Goal: Task Accomplishment & Management: Use online tool/utility

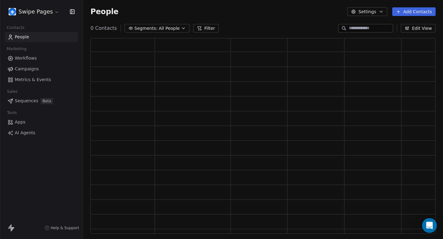
scroll to position [196, 345]
click at [47, 57] on link "Workflows" at bounding box center [41, 58] width 73 height 10
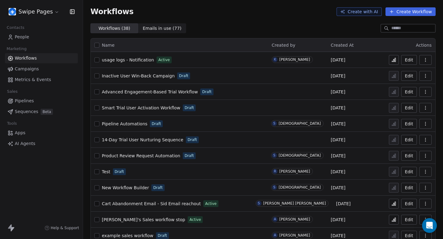
click at [34, 69] on span "Campaigns" at bounding box center [27, 69] width 24 height 6
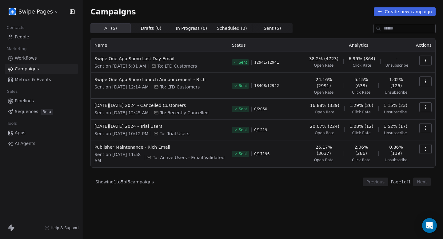
click at [425, 57] on button "button" at bounding box center [425, 61] width 12 height 10
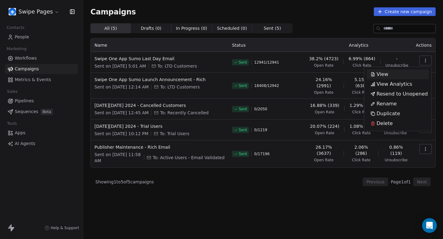
click at [425, 57] on html "Swipe Pages Contacts People Marketing Workflows Campaigns Metrics & Events Sale…" at bounding box center [221, 119] width 443 height 239
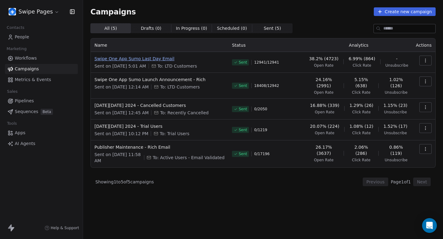
click at [139, 58] on span "Swipe One App Sumo Last Day Email" at bounding box center [159, 59] width 130 height 6
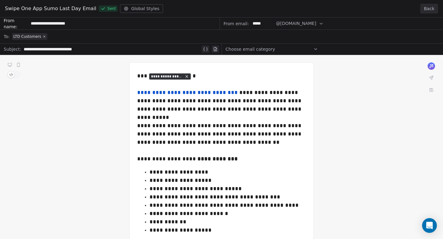
click at [426, 6] on button "Back" at bounding box center [429, 9] width 18 height 10
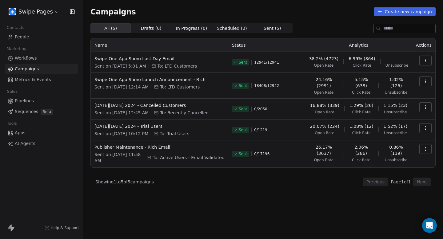
click at [48, 10] on html "Swipe Pages Contacts People Marketing Workflows Campaigns Metrics & Events Sale…" at bounding box center [221, 119] width 443 height 239
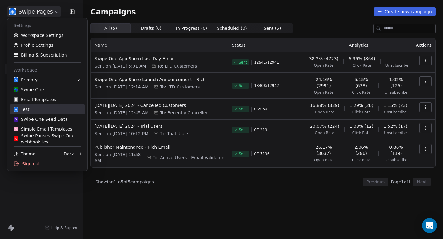
click at [44, 107] on div "Test" at bounding box center [48, 109] width 68 height 6
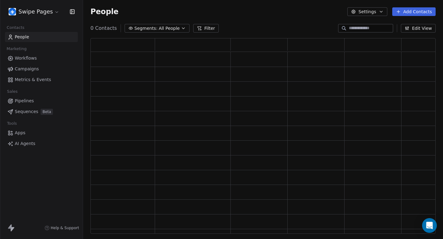
scroll to position [196, 345]
click at [38, 69] on link "Campaigns" at bounding box center [41, 69] width 73 height 10
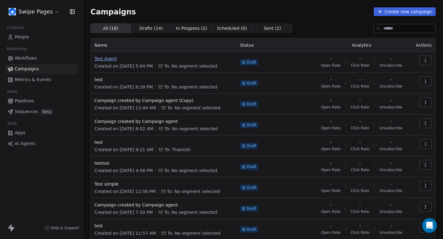
click at [114, 60] on span "Test Agent" at bounding box center [163, 59] width 138 height 6
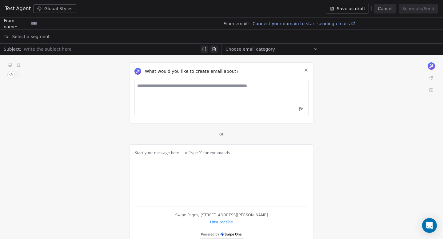
click at [352, 8] on button "Save as draft" at bounding box center [347, 9] width 43 height 10
click at [391, 10] on button "Cancel" at bounding box center [385, 9] width 22 height 10
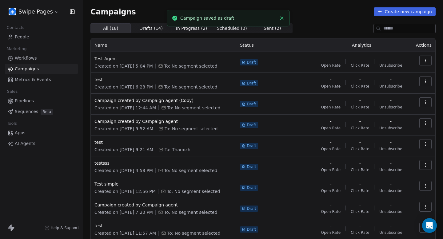
click at [49, 12] on html "Swipe Pages Contacts People Marketing Workflows Campaigns Metrics & Events Sale…" at bounding box center [221, 119] width 443 height 239
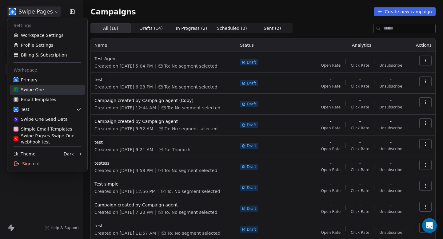
click at [54, 89] on div "Swipe One" at bounding box center [48, 90] width 68 height 6
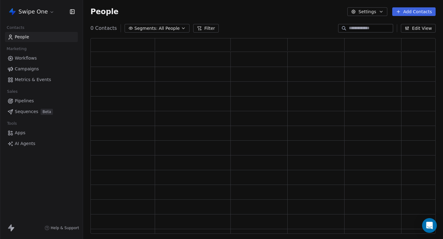
scroll to position [196, 345]
click at [42, 72] on link "Campaigns" at bounding box center [41, 69] width 73 height 10
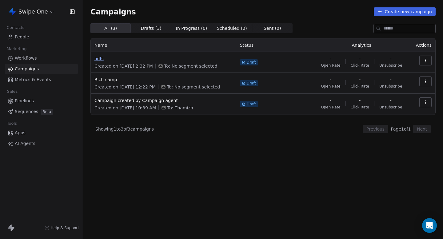
click at [103, 57] on span "adfs" at bounding box center [163, 59] width 138 height 6
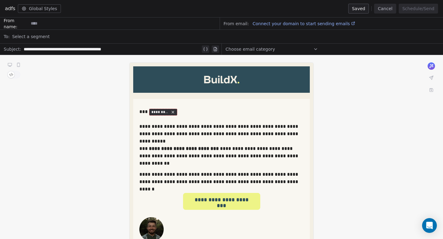
click at [391, 10] on button "Cancel" at bounding box center [385, 9] width 22 height 10
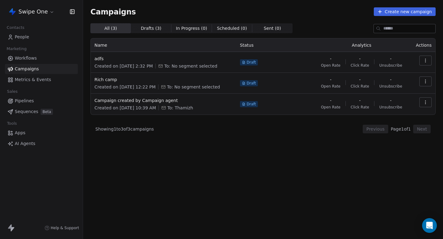
click at [40, 16] on html "Swipe One Contacts People Marketing Workflows Campaigns Metrics & Events Sales …" at bounding box center [221, 119] width 443 height 239
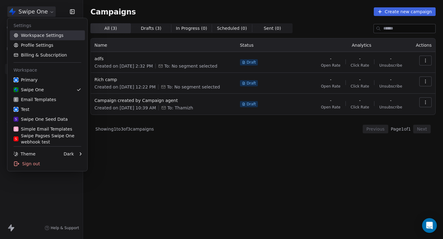
click at [37, 37] on link "Workspace Settings" at bounding box center [47, 35] width 75 height 10
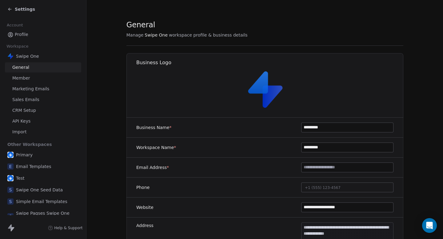
click at [18, 10] on span "Settings" at bounding box center [25, 9] width 20 height 6
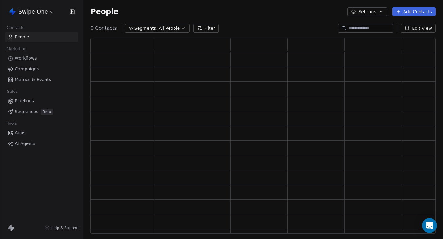
scroll to position [196, 345]
click at [31, 67] on span "Campaigns" at bounding box center [27, 69] width 24 height 6
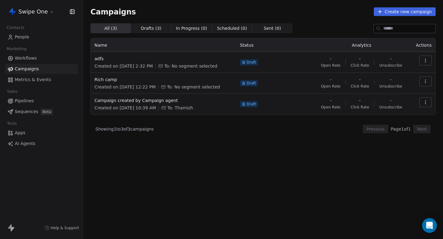
click at [46, 11] on html "Swipe One Contacts People Marketing Workflows Campaigns Metrics & Events Sales …" at bounding box center [221, 119] width 443 height 239
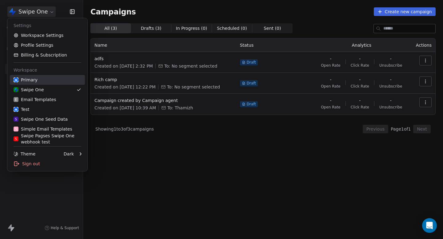
click at [52, 79] on div "Primary" at bounding box center [48, 80] width 68 height 6
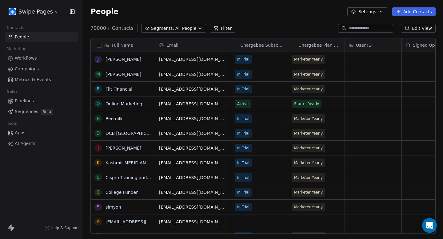
scroll to position [211, 360]
click at [31, 72] on link "Campaigns" at bounding box center [41, 69] width 73 height 10
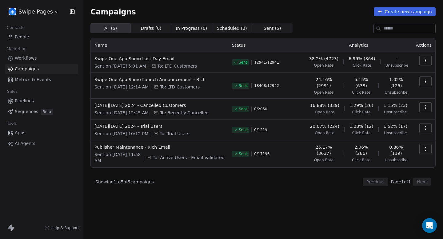
click at [423, 55] on td at bounding box center [423, 62] width 23 height 21
click at [424, 60] on icon "button" at bounding box center [425, 60] width 5 height 5
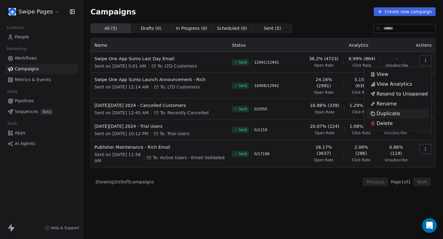
click at [398, 114] on div "Duplicate" at bounding box center [384, 114] width 37 height 10
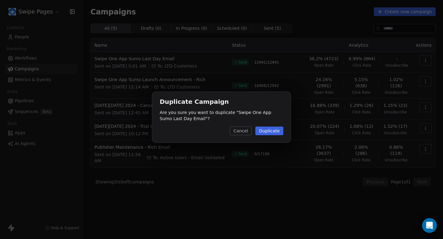
click at [276, 133] on button "Duplicate" at bounding box center [269, 131] width 28 height 9
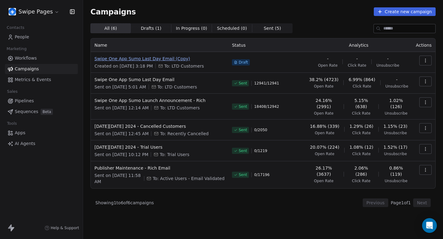
click at [162, 59] on span "Swipe One App Sumo Last Day Email (Copy)" at bounding box center [159, 59] width 130 height 6
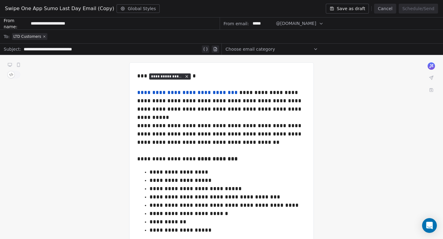
click at [272, 49] on div "Choose email category" at bounding box center [271, 49] width 93 height 10
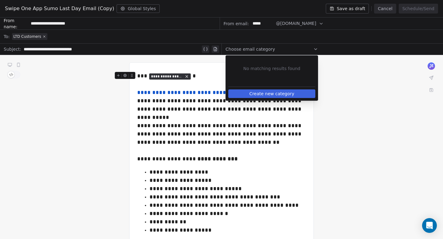
click at [186, 72] on div "**********" at bounding box center [221, 76] width 168 height 8
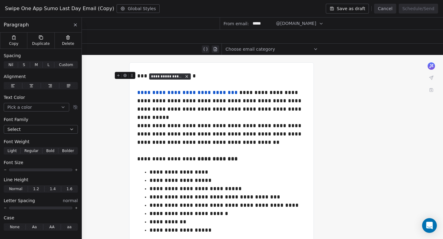
click at [154, 21] on input "**********" at bounding box center [124, 23] width 191 height 11
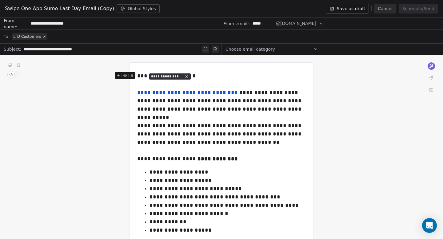
type input "**********"
click at [345, 7] on button "Save as draft" at bounding box center [347, 9] width 43 height 10
click at [390, 12] on button "Cancel" at bounding box center [385, 9] width 22 height 10
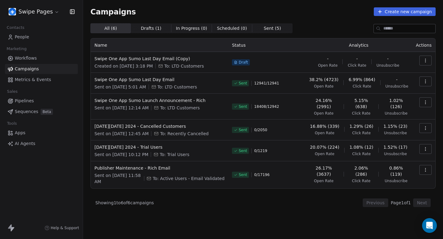
click at [48, 12] on html "Swipe Pages Contacts People Marketing Workflows Campaigns Metrics & Events Sale…" at bounding box center [221, 119] width 443 height 239
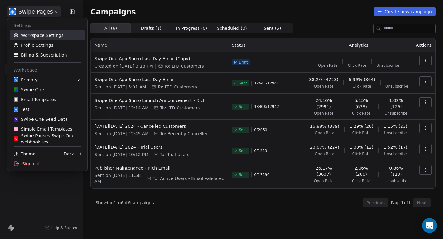
click at [51, 31] on link "Workspace Settings" at bounding box center [47, 35] width 75 height 10
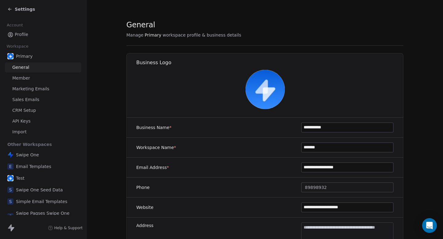
scroll to position [88, 0]
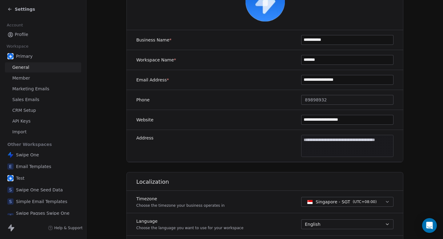
click at [339, 149] on body "**********" at bounding box center [221, 119] width 443 height 239
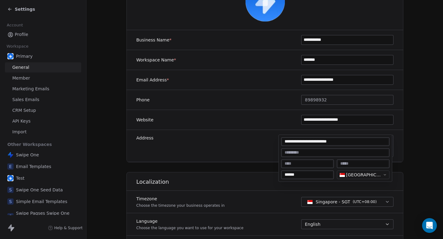
click at [335, 152] on input at bounding box center [335, 153] width 106 height 6
click at [318, 166] on input at bounding box center [307, 164] width 50 height 6
click at [415, 123] on html "**********" at bounding box center [221, 119] width 443 height 239
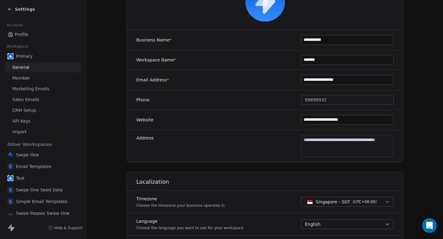
click at [17, 10] on span "Settings" at bounding box center [25, 9] width 20 height 6
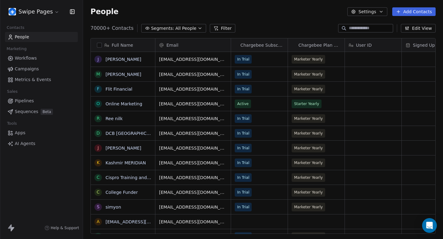
scroll to position [211, 360]
click at [41, 72] on link "Campaigns" at bounding box center [41, 69] width 73 height 10
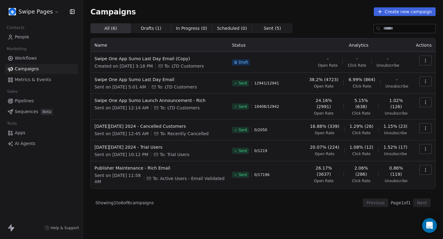
click at [423, 61] on icon "button" at bounding box center [425, 60] width 5 height 5
click at [394, 102] on div "Delete" at bounding box center [381, 104] width 30 height 10
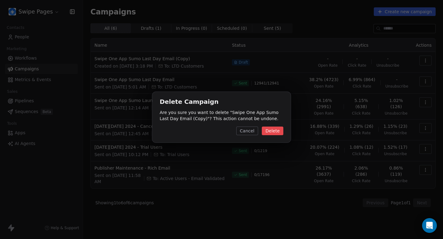
click at [271, 130] on button "Delete" at bounding box center [273, 131] width 22 height 9
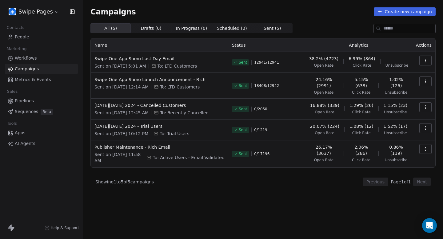
click at [52, 69] on link "Campaigns" at bounding box center [41, 69] width 73 height 10
click at [53, 14] on html "Swipe Pages Contacts People Marketing Workflows Campaigns Metrics & Events Sale…" at bounding box center [221, 119] width 443 height 239
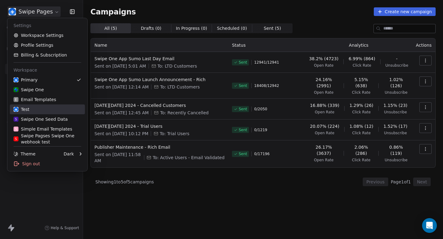
click at [42, 108] on div "Test" at bounding box center [48, 109] width 68 height 6
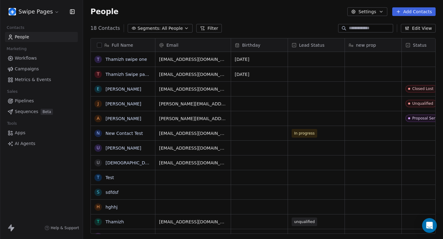
scroll to position [211, 360]
click at [37, 102] on link "Pipelines" at bounding box center [41, 101] width 73 height 10
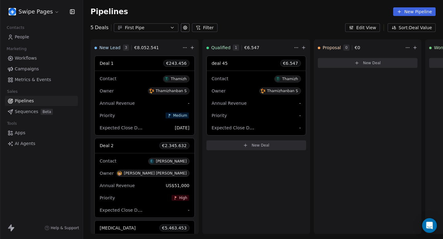
click at [34, 114] on span "Sequences" at bounding box center [26, 112] width 23 height 6
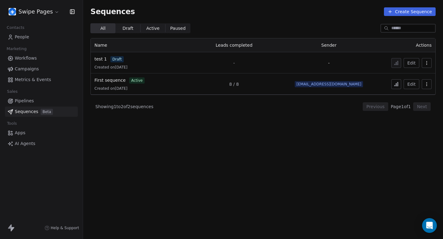
click at [428, 64] on icon "button" at bounding box center [426, 63] width 5 height 5
click at [412, 64] on html "Swipe Pages Contacts People Marketing Workflows Campaigns Metrics & Events Sale…" at bounding box center [221, 119] width 443 height 239
click at [412, 64] on button "Edit" at bounding box center [411, 63] width 16 height 10
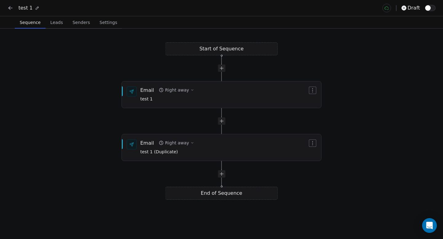
click at [57, 25] on span "Leads" at bounding box center [57, 22] width 18 height 9
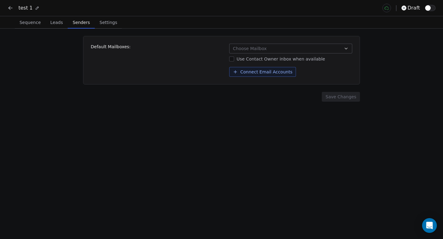
click at [76, 26] on span "Senders" at bounding box center [81, 22] width 22 height 9
click at [98, 24] on span "Settings" at bounding box center [108, 22] width 22 height 9
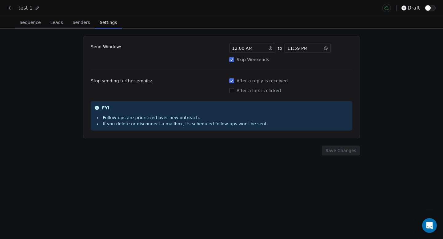
click at [308, 48] on div "11 : 59 PM" at bounding box center [307, 48] width 46 height 9
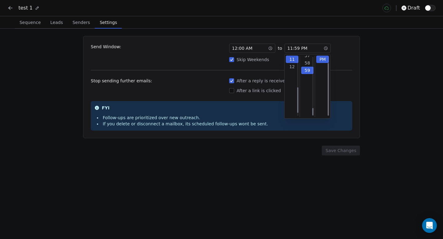
scroll to position [435, 0]
click at [248, 50] on span "12 : 00 AM" at bounding box center [242, 48] width 20 height 6
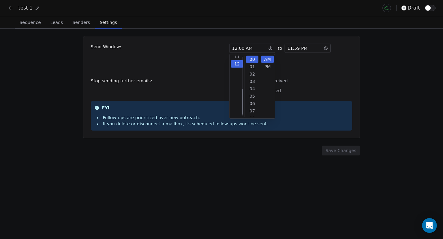
scroll to position [81, 0]
click at [202, 56] on div "Send Window: 12 : 00 AM to 11 : 59 PM Skip Weekends" at bounding box center [221, 53] width 261 height 19
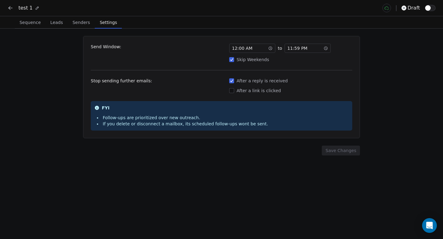
click at [80, 25] on span "Senders" at bounding box center [81, 22] width 22 height 9
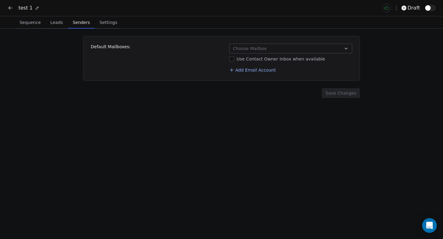
click at [55, 25] on span "Leads" at bounding box center [57, 22] width 18 height 9
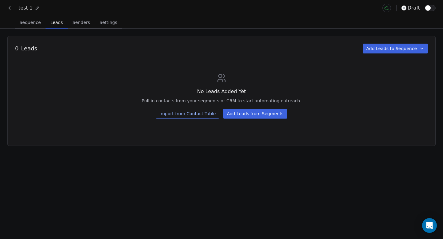
click at [105, 22] on span "Settings" at bounding box center [108, 22] width 22 height 9
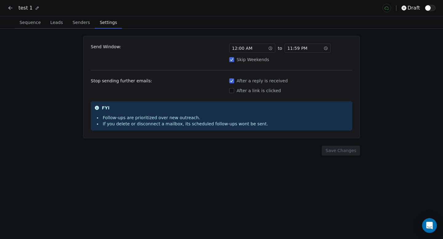
click at [258, 50] on div "12 : 00 AM" at bounding box center [252, 48] width 46 height 9
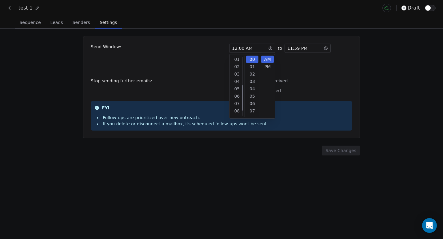
scroll to position [81, 0]
click at [302, 49] on span "11 : 59 PM" at bounding box center [297, 48] width 20 height 6
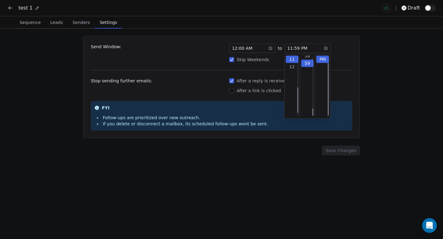
scroll to position [435, 0]
click at [53, 60] on div "Send Window: 12 : 00 AM to 11 : 59 PM Skip Weekends Stop sending further emails…" at bounding box center [221, 134] width 443 height 211
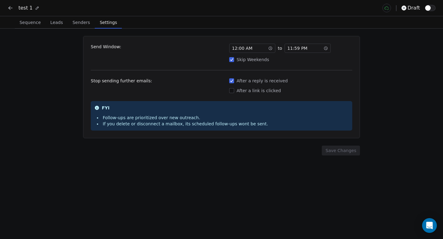
click at [37, 24] on span "Sequence" at bounding box center [30, 22] width 26 height 9
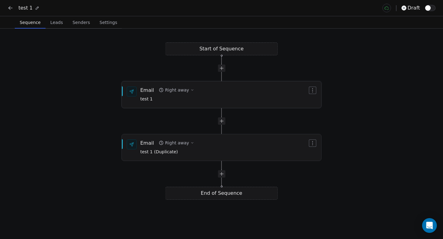
click at [196, 100] on div "Email Right away test 1" at bounding box center [223, 95] width 167 height 16
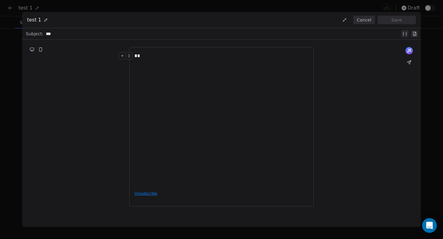
click at [370, 18] on button "Cancel" at bounding box center [364, 20] width 22 height 9
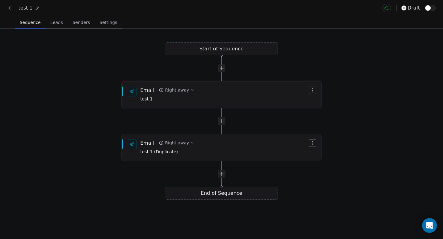
click at [180, 100] on span "test 1" at bounding box center [167, 99] width 54 height 7
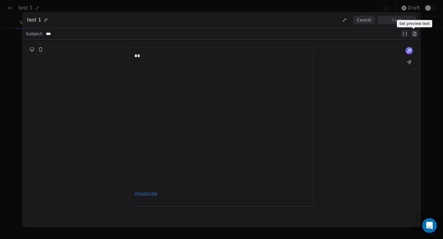
click at [414, 32] on icon at bounding box center [414, 34] width 3 height 4
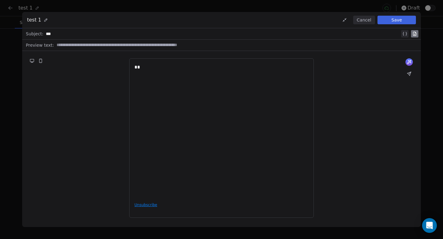
click at [414, 32] on icon at bounding box center [414, 34] width 3 height 4
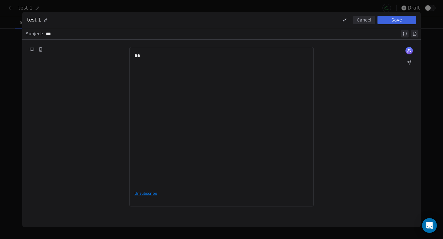
click at [414, 32] on icon at bounding box center [414, 34] width 3 height 4
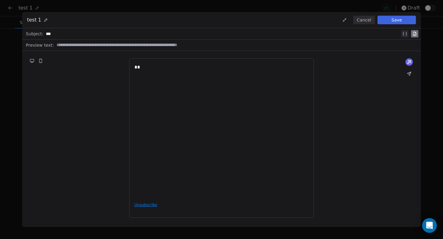
click at [414, 32] on icon at bounding box center [414, 34] width 3 height 4
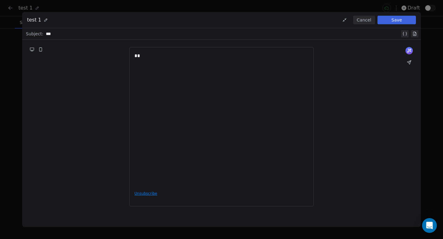
click at [366, 20] on button "Cancel" at bounding box center [364, 20] width 22 height 9
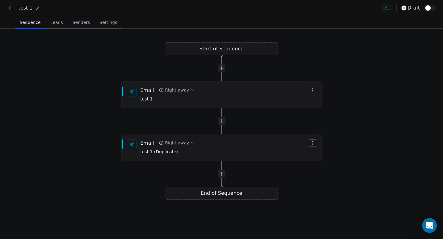
click at [8, 7] on icon at bounding box center [10, 8] width 6 height 6
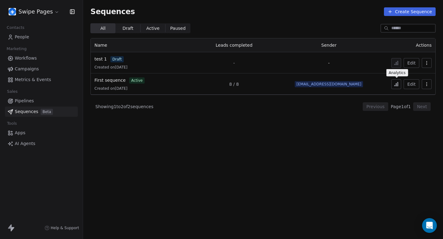
click at [399, 88] on button at bounding box center [396, 84] width 10 height 10
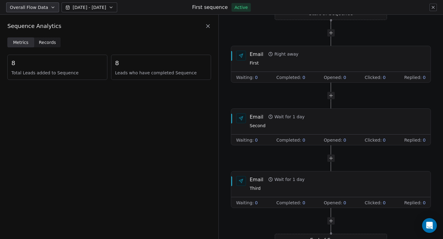
click at [52, 37] on div "Sequence Analytics" at bounding box center [109, 26] width 218 height 23
click at [51, 42] on span "Records" at bounding box center [47, 42] width 17 height 6
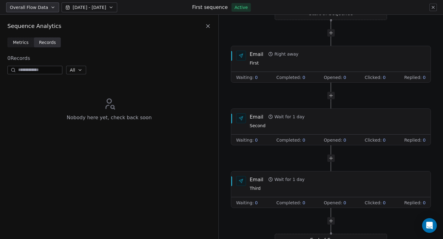
click at [26, 43] on span "Metrics" at bounding box center [21, 42] width 16 height 6
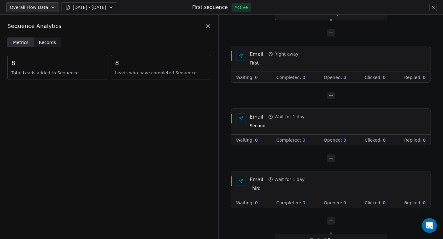
click at [78, 4] on span "[DATE] - [DATE]" at bounding box center [90, 7] width 34 height 6
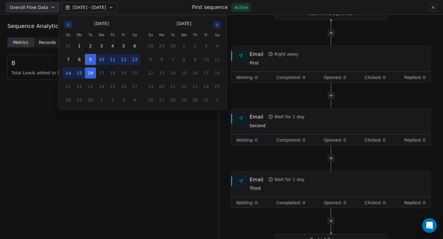
click at [105, 137] on div "Metrics Metrics Records Records 8 Total Leads added to Sequence 8 Leads who hav…" at bounding box center [109, 138] width 218 height 202
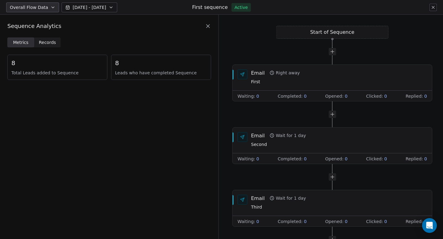
click at [53, 42] on span "Records" at bounding box center [47, 42] width 17 height 6
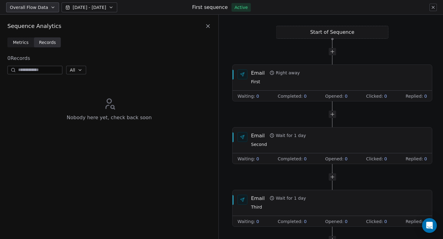
click at [82, 69] on icon "button" at bounding box center [79, 70] width 5 height 5
click at [100, 97] on div "Completed" at bounding box center [89, 93] width 31 height 10
click at [433, 6] on icon at bounding box center [433, 7] width 2 height 2
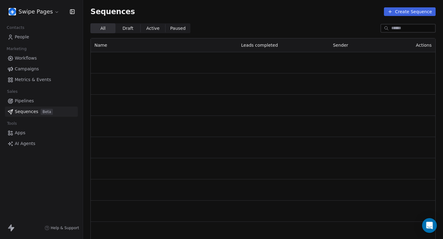
click at [42, 12] on html "Swipe Pages Contacts People Marketing Workflows Campaigns Metrics & Events Sale…" at bounding box center [221, 119] width 443 height 239
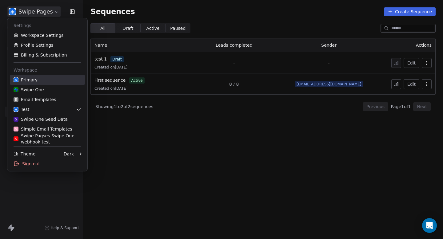
click at [62, 80] on div "Primary" at bounding box center [48, 80] width 68 height 6
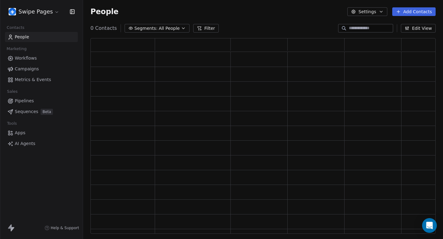
scroll to position [196, 345]
click at [31, 117] on div "Contacts People Marketing Workflows Campaigns Metrics & Events Sales Pipelines …" at bounding box center [41, 85] width 83 height 125
click at [35, 113] on span "Sequences" at bounding box center [26, 112] width 23 height 6
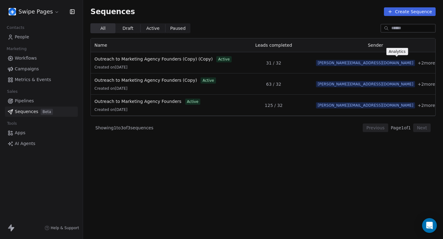
click at [442, 66] on button at bounding box center [447, 63] width 10 height 10
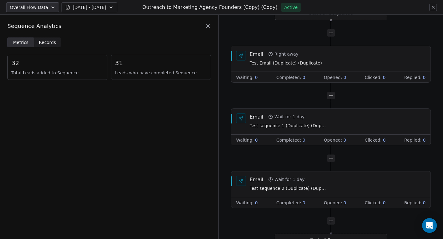
click at [55, 37] on span "Records Records" at bounding box center [47, 42] width 27 height 10
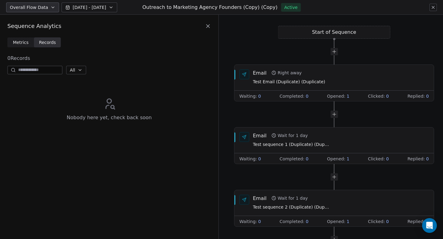
click at [433, 5] on icon at bounding box center [432, 7] width 5 height 5
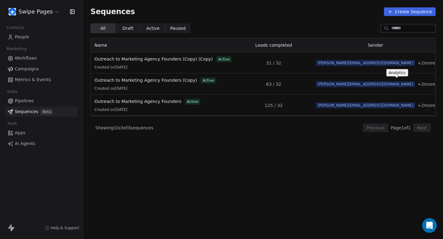
click at [442, 86] on icon at bounding box center [446, 84] width 5 height 5
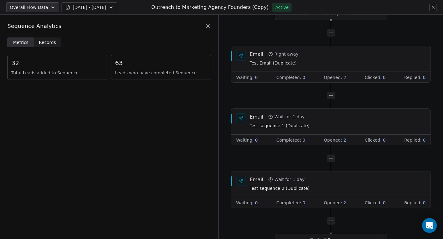
click at [56, 39] on span "Records Records" at bounding box center [47, 42] width 27 height 10
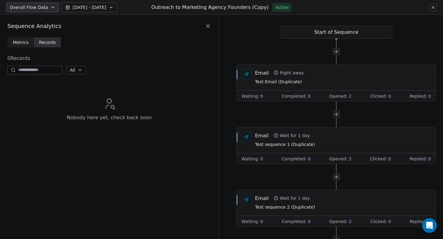
click at [432, 6] on icon at bounding box center [432, 7] width 5 height 5
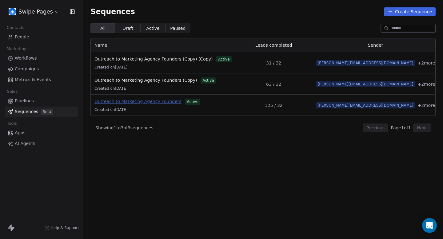
click at [142, 101] on span "Outreach to Marketing Agency Founders" at bounding box center [137, 101] width 87 height 5
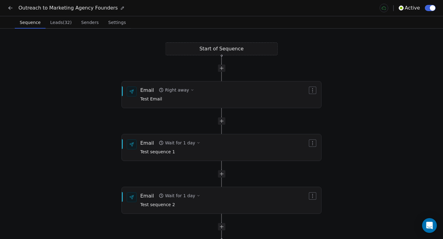
click at [14, 9] on button at bounding box center [10, 8] width 9 height 9
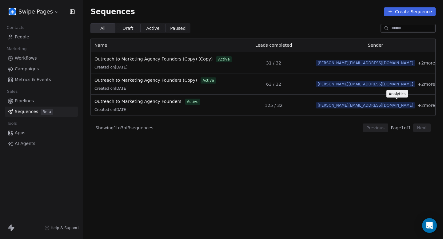
click at [442, 104] on icon at bounding box center [446, 105] width 5 height 5
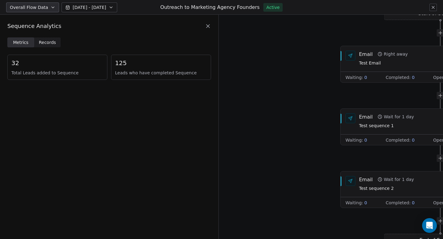
click at [46, 42] on span "Records" at bounding box center [47, 42] width 17 height 6
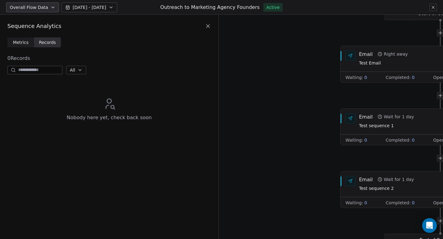
click at [26, 42] on span "Metrics" at bounding box center [21, 42] width 16 height 6
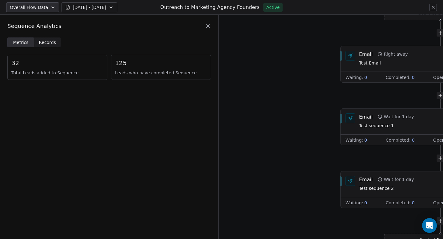
click at [432, 8] on icon at bounding box center [433, 7] width 2 height 2
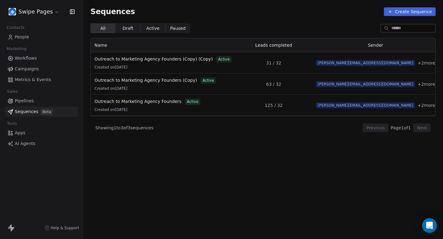
click at [47, 12] on html "Swipe Pages Contacts People Marketing Workflows Campaigns Metrics & Events Sale…" at bounding box center [221, 119] width 443 height 239
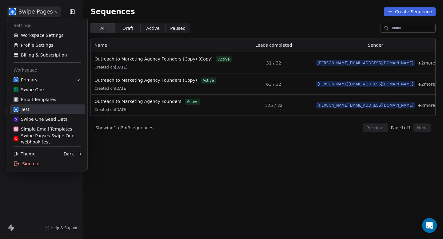
click at [62, 109] on div "Test" at bounding box center [48, 109] width 68 height 6
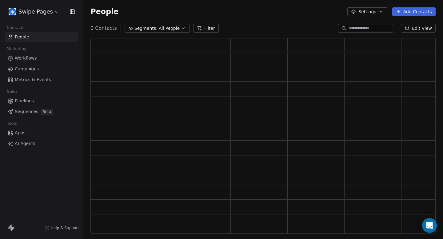
scroll to position [196, 345]
click at [37, 108] on link "Sequences Beta" at bounding box center [41, 112] width 73 height 10
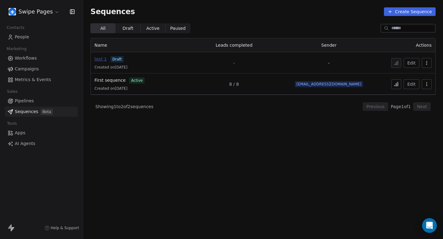
click at [101, 58] on span "test 1" at bounding box center [100, 59] width 12 height 5
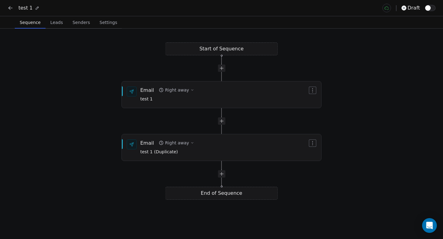
click at [55, 23] on span "Leads" at bounding box center [57, 22] width 18 height 9
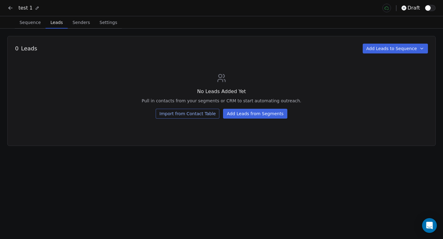
click at [216, 112] on button "Import from Contact Table" at bounding box center [188, 114] width 64 height 10
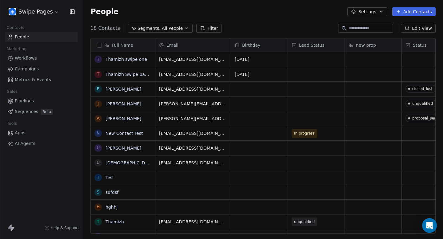
scroll to position [211, 360]
click at [97, 59] on button "grid" at bounding box center [98, 59] width 5 height 5
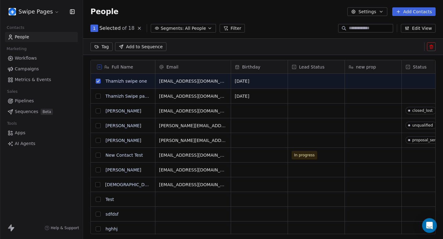
scroll to position [189, 360]
click at [98, 95] on button "grid" at bounding box center [98, 96] width 5 height 5
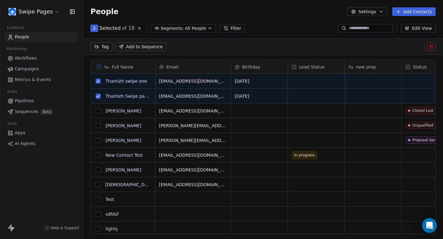
click at [138, 47] on span "Add to Sequence" at bounding box center [144, 47] width 37 height 6
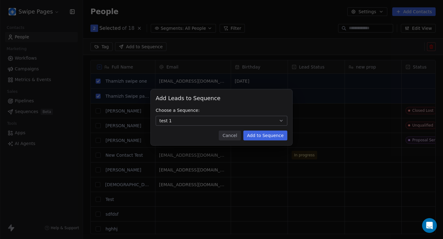
click at [263, 139] on button "Add to Sequence" at bounding box center [265, 136] width 44 height 10
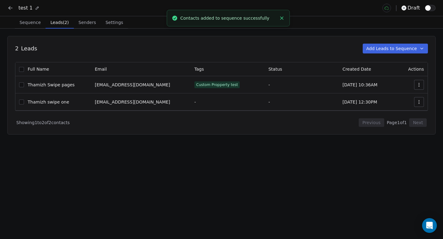
click at [35, 23] on span "Sequence" at bounding box center [30, 22] width 26 height 9
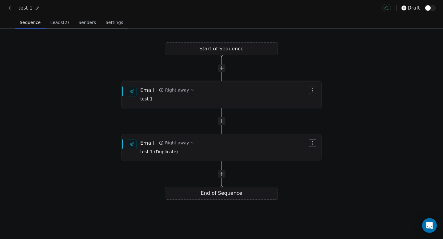
click at [256, 89] on div "Email Right away test 1" at bounding box center [223, 95] width 167 height 16
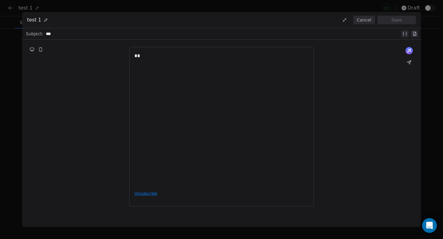
click at [242, 64] on div "**" at bounding box center [221, 119] width 174 height 134
click at [404, 20] on button "Save" at bounding box center [396, 20] width 38 height 9
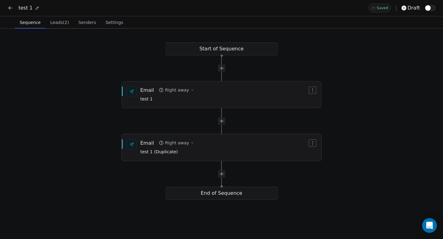
click at [223, 144] on div "Email Right away test 1 (Duplicate)" at bounding box center [223, 148] width 167 height 16
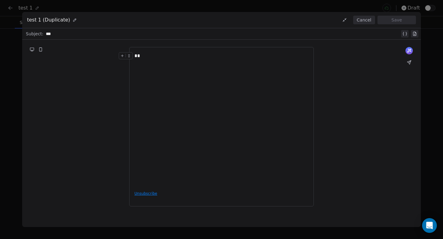
click at [162, 56] on div "**" at bounding box center [221, 55] width 174 height 7
click at [384, 22] on button "Save" at bounding box center [396, 20] width 38 height 9
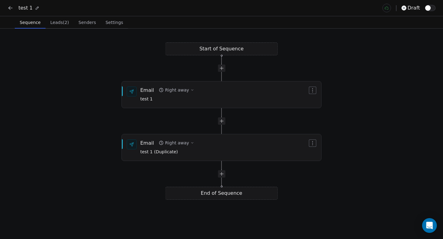
click at [85, 25] on span "Senders" at bounding box center [87, 22] width 22 height 9
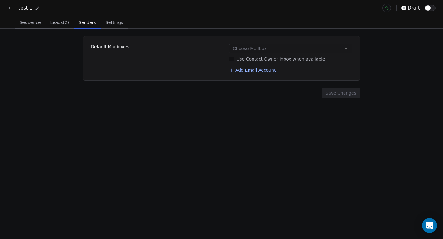
click at [301, 44] on button "Choose Mailbox" at bounding box center [290, 49] width 123 height 10
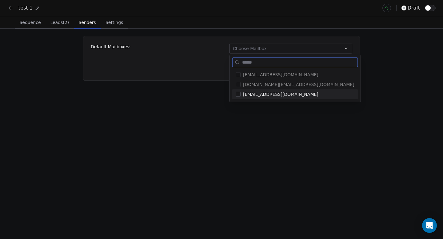
click at [286, 90] on div "thamizh@swipepages.com" at bounding box center [295, 94] width 126 height 10
click at [285, 112] on html "test 1 draft Sequence Sequence Leads (2) Leads (2) Senders Senders Settings Set…" at bounding box center [221, 119] width 443 height 239
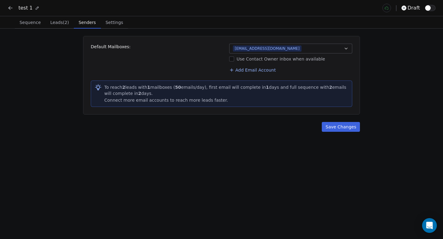
click at [234, 58] on button "Use Contact Owner inbox when available" at bounding box center [231, 59] width 5 height 6
click at [333, 130] on button "Save Changes" at bounding box center [341, 127] width 38 height 10
click at [109, 19] on span "Settings" at bounding box center [114, 22] width 22 height 9
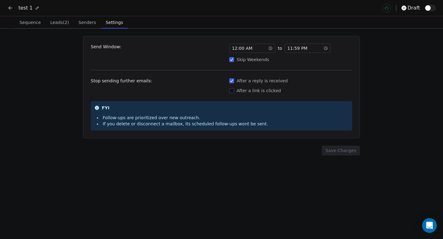
click at [269, 49] on icon at bounding box center [270, 48] width 4 height 4
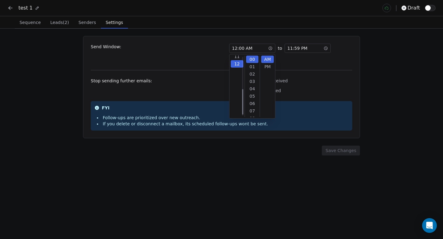
scroll to position [81, 0]
click at [290, 151] on div "Save Changes" at bounding box center [221, 151] width 277 height 10
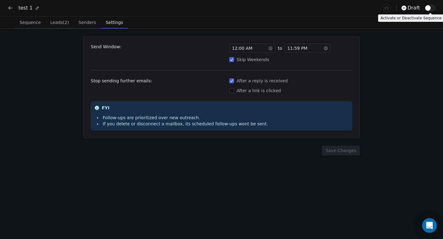
click at [430, 8] on button "button" at bounding box center [429, 8] width 11 height 6
click at [11, 9] on icon at bounding box center [10, 8] width 6 height 6
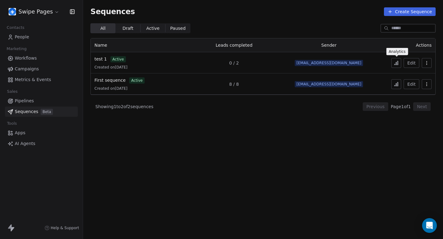
click at [400, 65] on button at bounding box center [396, 63] width 10 height 10
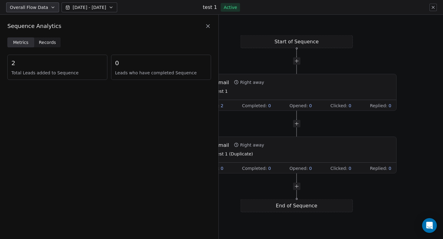
click at [434, 10] on button at bounding box center [432, 7] width 7 height 7
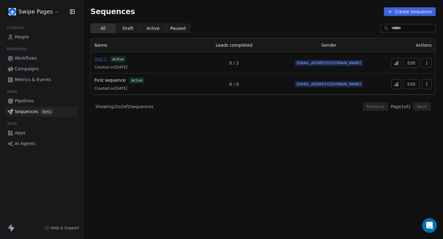
click at [95, 61] on span "test 1" at bounding box center [100, 59] width 12 height 5
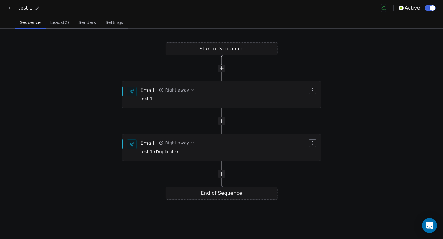
click at [13, 8] on icon at bounding box center [10, 8] width 6 height 6
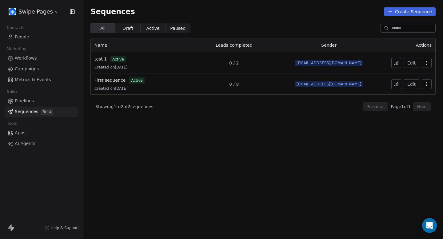
click at [399, 65] on button at bounding box center [396, 63] width 10 height 10
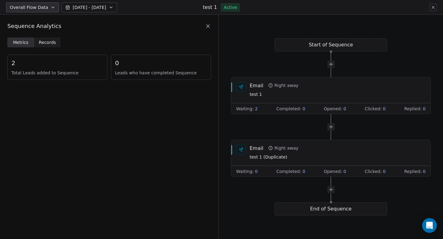
click at [53, 42] on span "Records" at bounding box center [47, 42] width 17 height 6
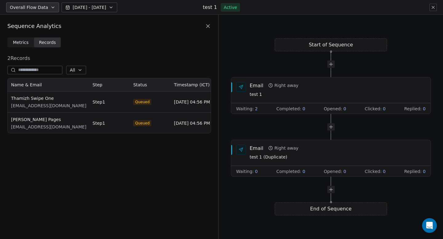
scroll to position [55, 203]
click at [435, 6] on icon at bounding box center [432, 7] width 5 height 5
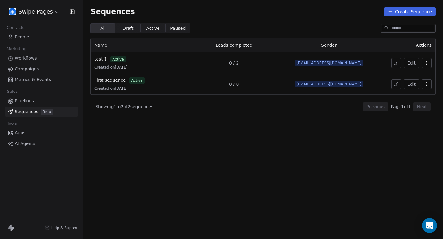
click at [37, 78] on span "Metrics & Events" at bounding box center [33, 80] width 36 height 6
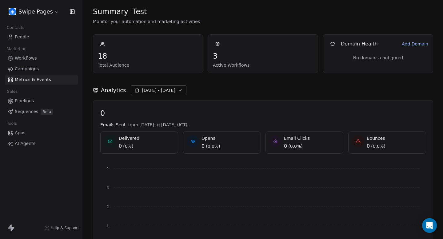
click at [47, 67] on link "Campaigns" at bounding box center [41, 69] width 73 height 10
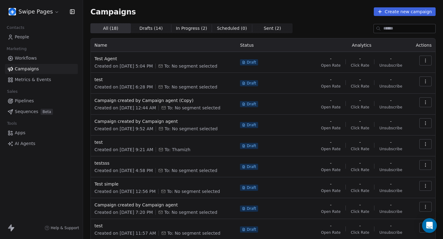
click at [44, 14] on html "Swipe Pages Contacts People Marketing Workflows Campaigns Metrics & Events Sale…" at bounding box center [221, 119] width 443 height 239
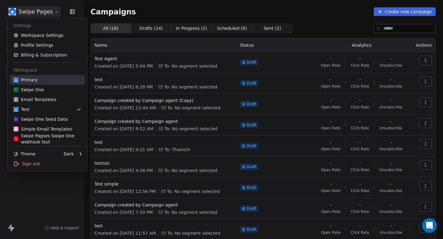
click at [44, 80] on div "Primary" at bounding box center [48, 80] width 68 height 6
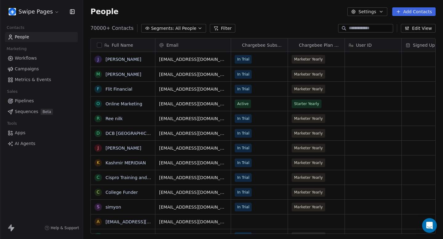
click at [36, 65] on link "Campaigns" at bounding box center [41, 69] width 73 height 10
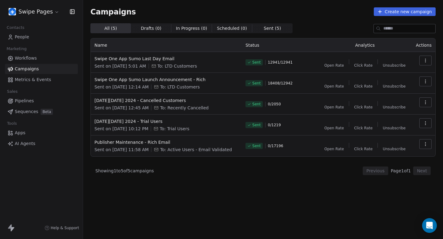
click at [424, 60] on icon "button" at bounding box center [425, 60] width 5 height 5
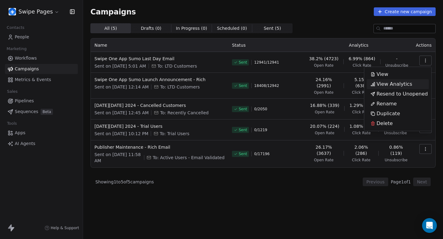
click at [399, 84] on span "View Analytics" at bounding box center [394, 84] width 36 height 7
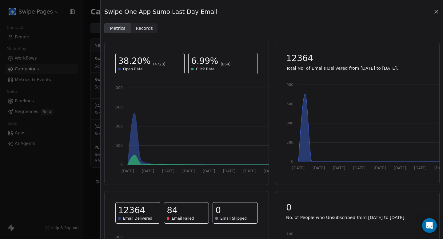
click at [437, 11] on icon at bounding box center [436, 12] width 6 height 6
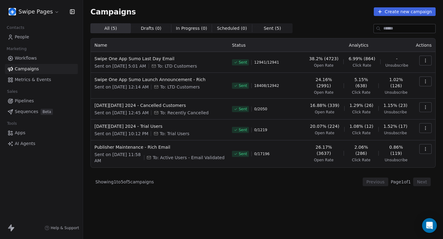
click at [44, 59] on link "Workflows" at bounding box center [41, 58] width 73 height 10
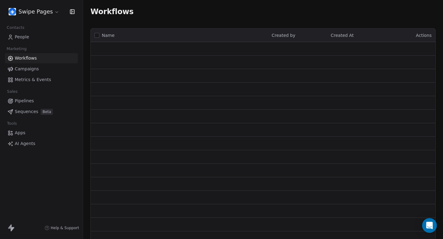
click at [33, 39] on link "People" at bounding box center [41, 37] width 73 height 10
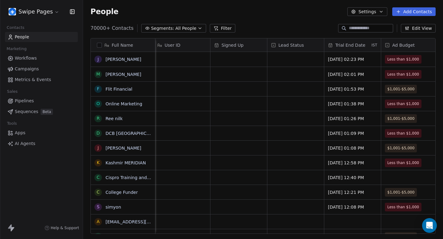
scroll to position [0, 269]
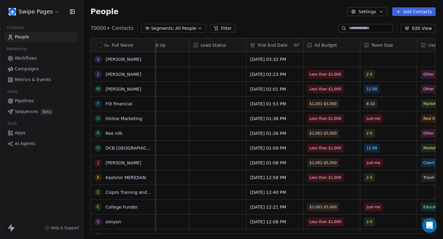
click at [37, 58] on link "Workflows" at bounding box center [41, 58] width 73 height 10
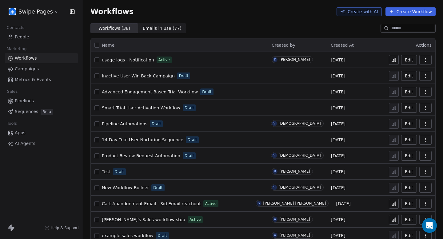
click at [142, 57] on link "usage logs - Notification" at bounding box center [128, 60] width 52 height 6
click at [37, 13] on html "Swipe Pages Contacts People Marketing Workflows Campaigns Metrics & Events Sale…" at bounding box center [221, 119] width 443 height 239
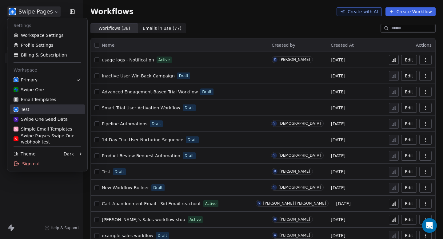
click at [52, 109] on div "Test" at bounding box center [48, 109] width 68 height 6
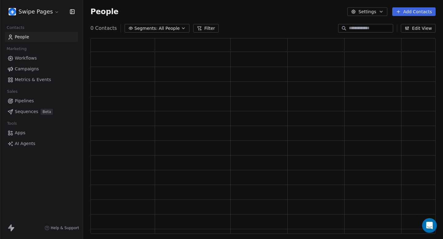
scroll to position [196, 345]
click at [53, 58] on link "Workflows" at bounding box center [41, 58] width 73 height 10
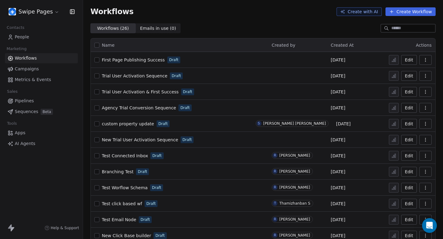
click at [144, 60] on span "First Page Publishing Success" at bounding box center [133, 59] width 63 height 5
click at [48, 14] on html "Swipe Pages Contacts People Marketing Workflows Campaigns Metrics & Events Sale…" at bounding box center [221, 119] width 443 height 239
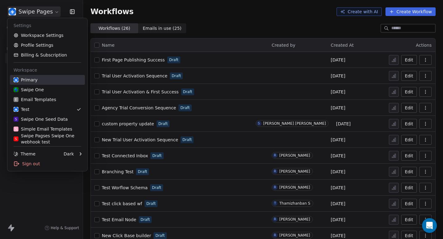
click at [44, 83] on link "Primary" at bounding box center [47, 80] width 75 height 10
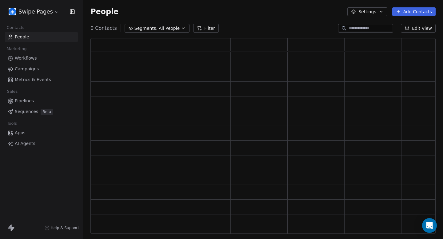
scroll to position [196, 345]
click at [52, 58] on link "Workflows" at bounding box center [41, 58] width 73 height 10
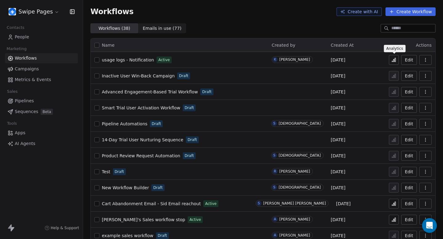
click at [395, 62] on icon at bounding box center [394, 60] width 1 height 4
